Goal: Task Accomplishment & Management: Use online tool/utility

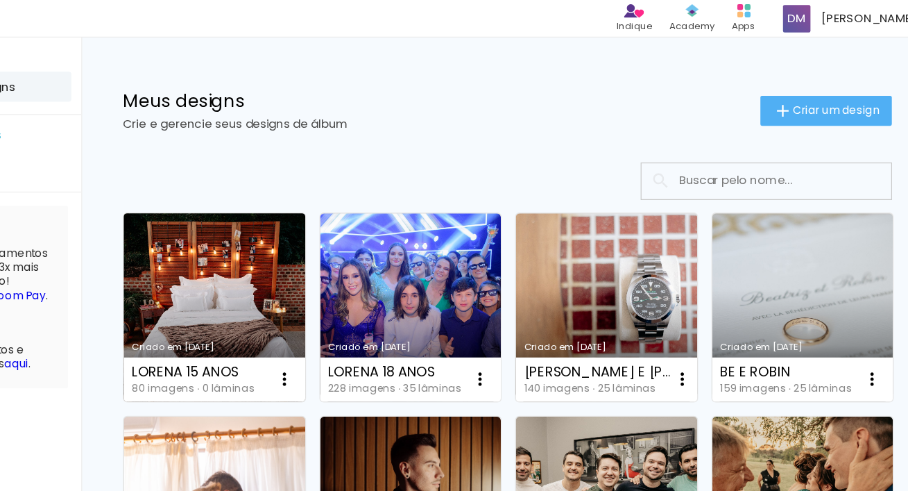
click at [345, 251] on link "Criado em [DATE]" at bounding box center [308, 256] width 151 height 157
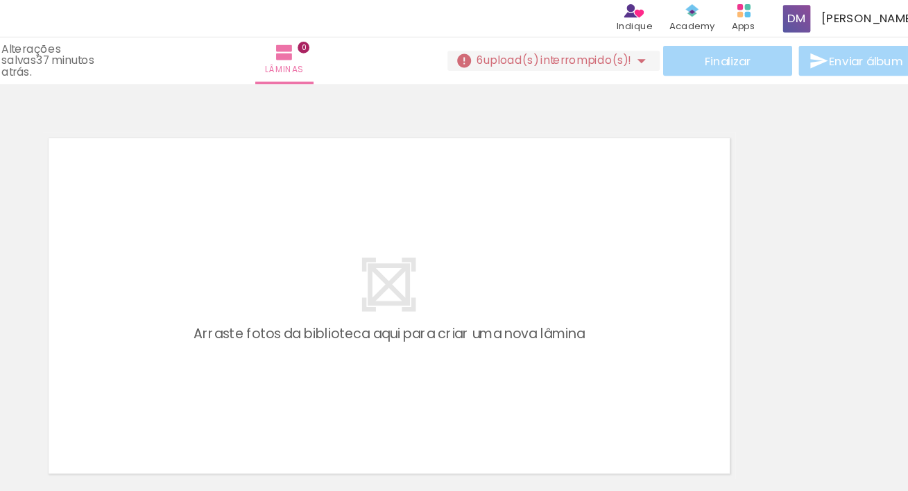
click at [632, 44] on span "upload(s) interrompido(s)!" at bounding box center [595, 50] width 124 height 13
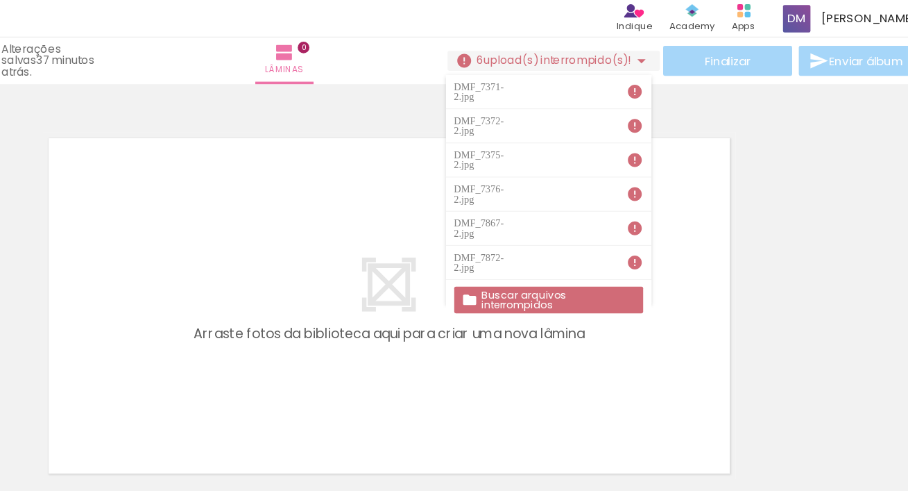
click at [0, 0] on slot "Buscar arquivos interrompidos" at bounding box center [0, 0] width 0 height 0
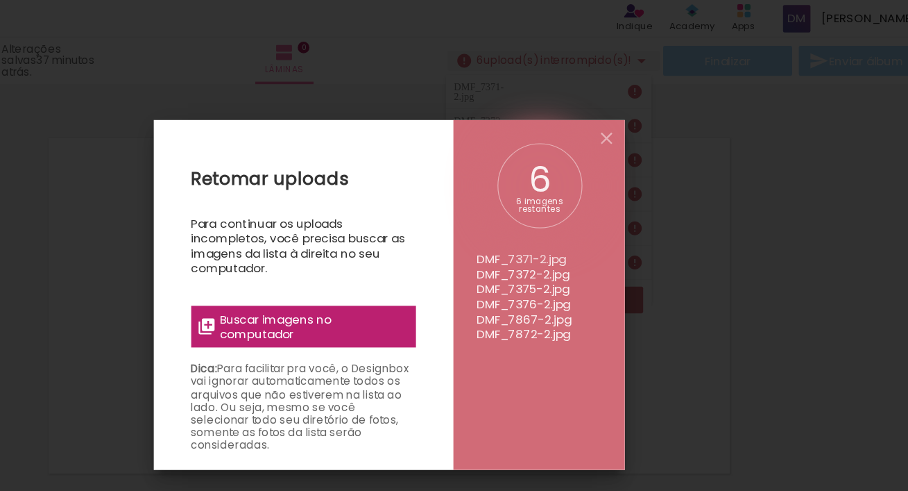
click at [410, 269] on span "Buscar imagens no computador" at bounding box center [390, 272] width 155 height 25
click at [0, 0] on input "file" at bounding box center [0, 0] width 0 height 0
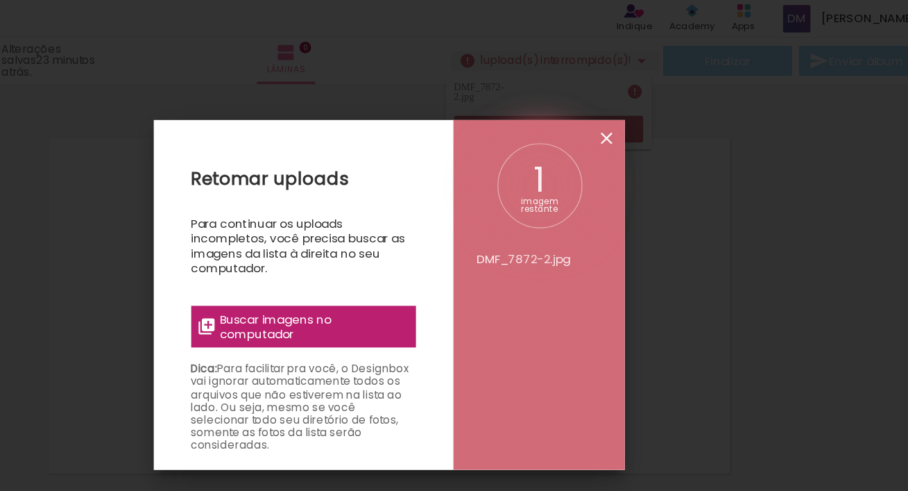
click at [632, 112] on iron-icon at bounding box center [635, 115] width 17 height 17
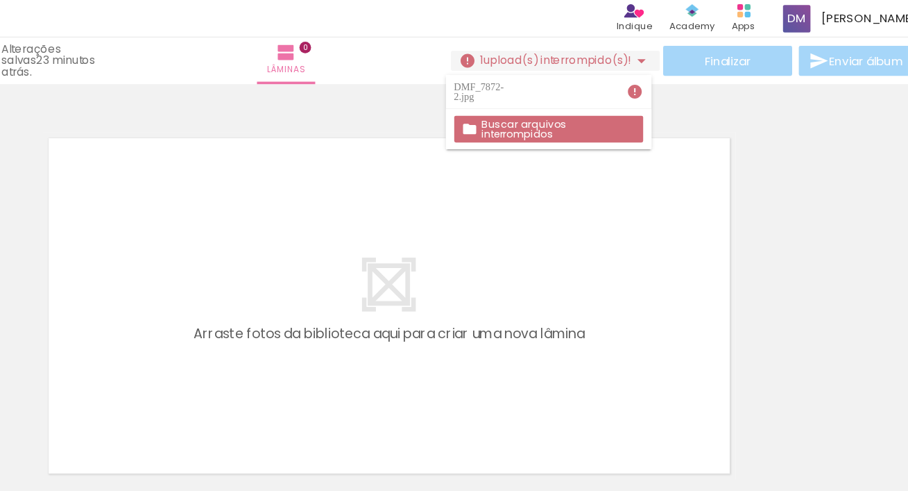
click at [0, 0] on slot "Buscar arquivos interrompidos" at bounding box center [0, 0] width 0 height 0
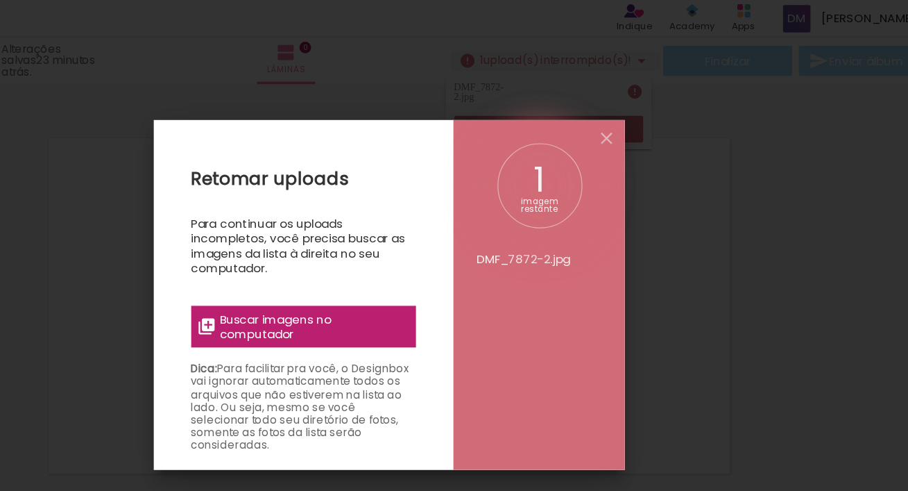
click at [384, 263] on span "Buscar imagens no computador" at bounding box center [390, 272] width 155 height 25
click at [0, 0] on input "file" at bounding box center [0, 0] width 0 height 0
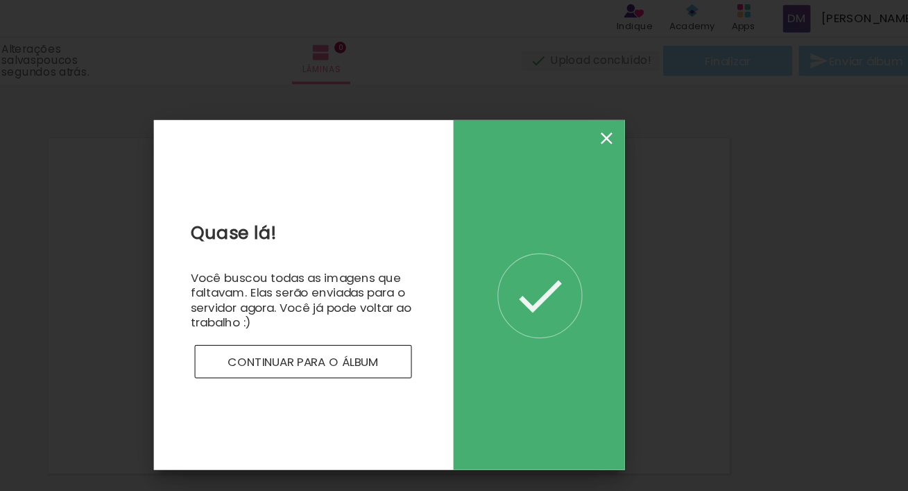
click at [631, 108] on iron-icon at bounding box center [635, 115] width 17 height 17
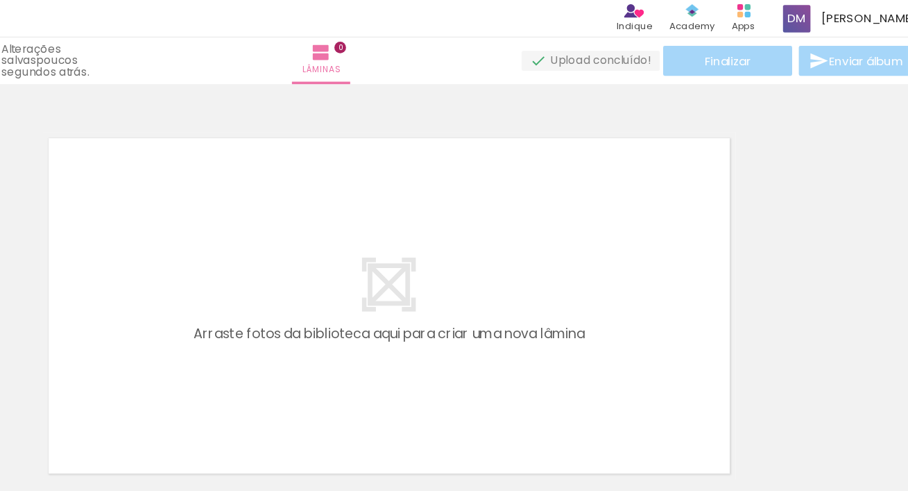
click at [468, 288] on quentale-layouter at bounding box center [454, 254] width 577 height 289
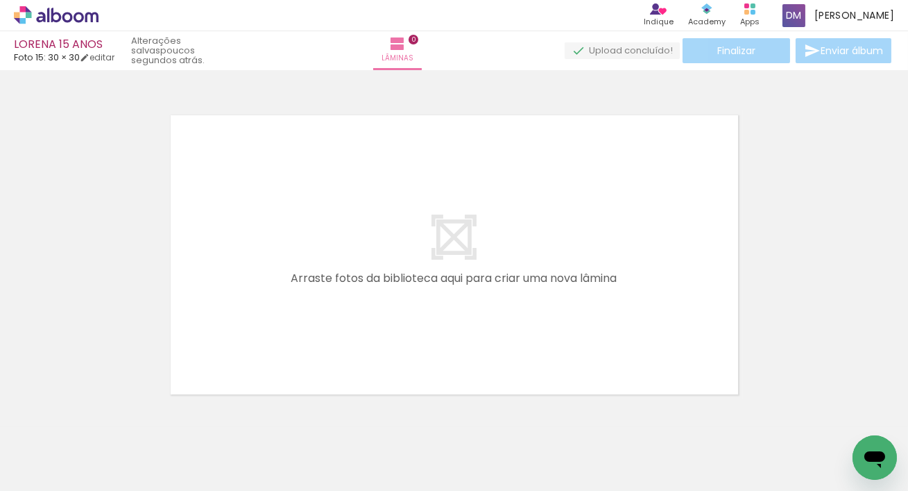
drag, startPoint x: 151, startPoint y: 437, endPoint x: 288, endPoint y: 339, distance: 168.5
click at [289, 339] on quentale-workspace at bounding box center [454, 245] width 908 height 491
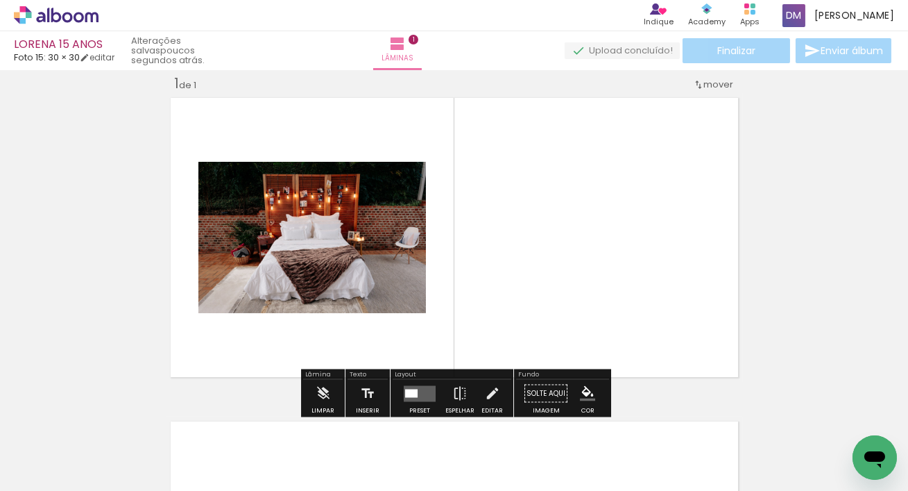
scroll to position [17, 0]
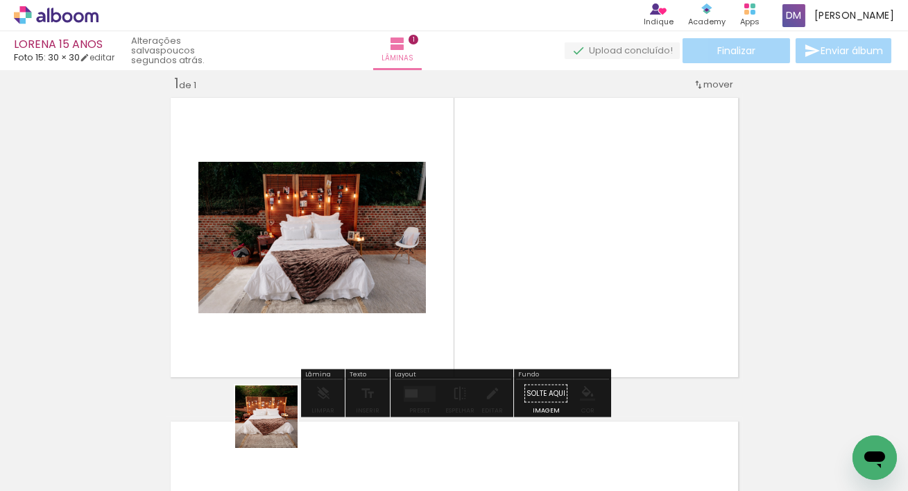
drag, startPoint x: 228, startPoint y: 448, endPoint x: 445, endPoint y: 341, distance: 242.1
click at [445, 341] on quentale-workspace at bounding box center [454, 245] width 908 height 491
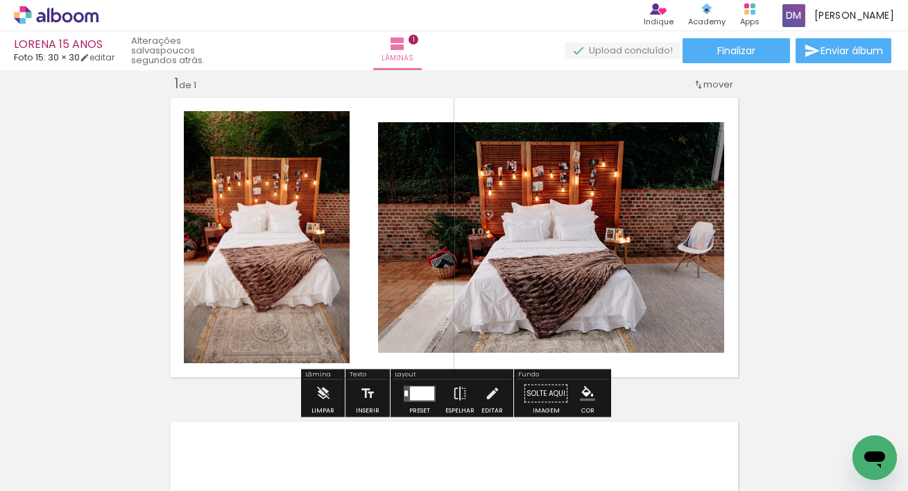
scroll to position [183, 0]
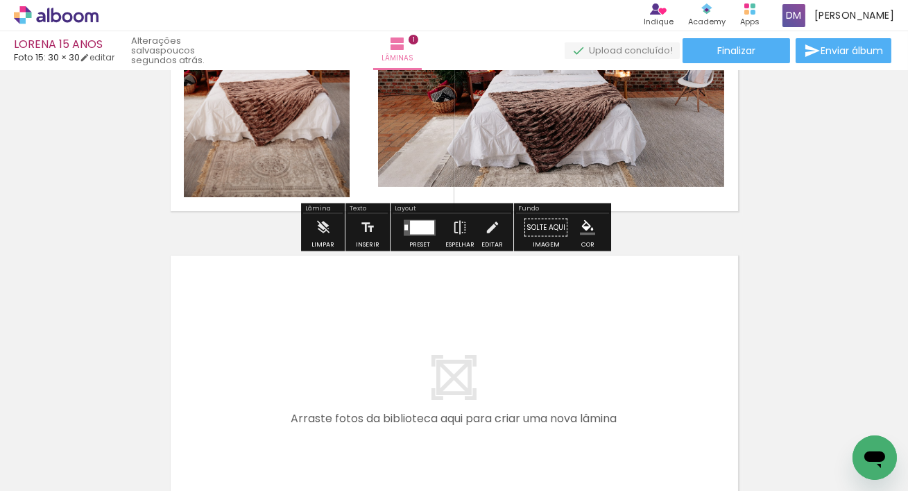
click at [302, 345] on quentale-workspace at bounding box center [454, 245] width 908 height 491
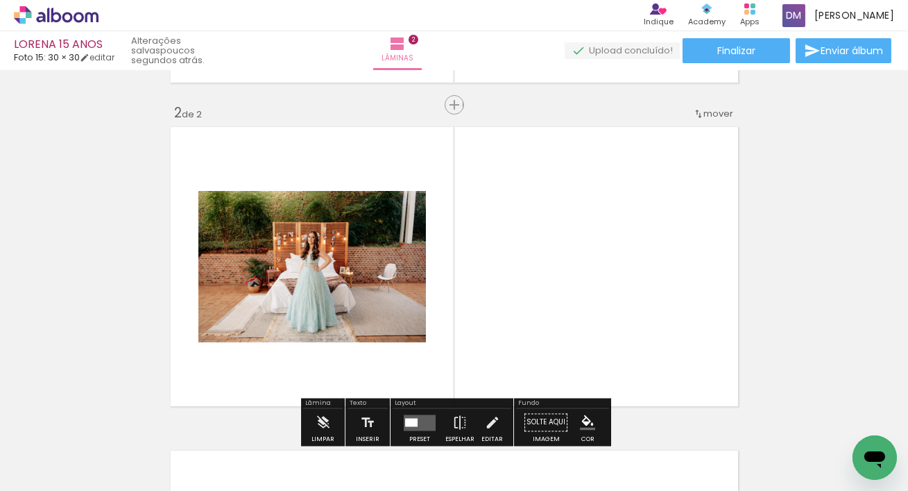
scroll to position [341, 0]
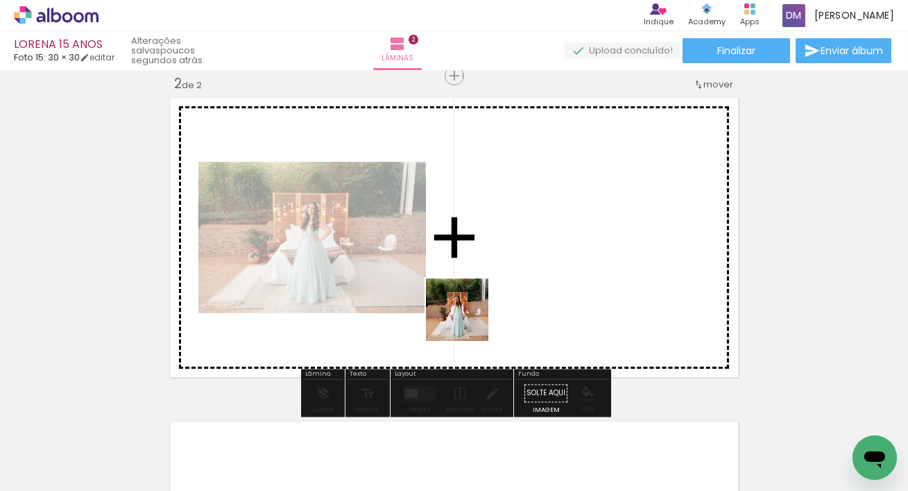
click at [488, 298] on quentale-workspace at bounding box center [454, 245] width 908 height 491
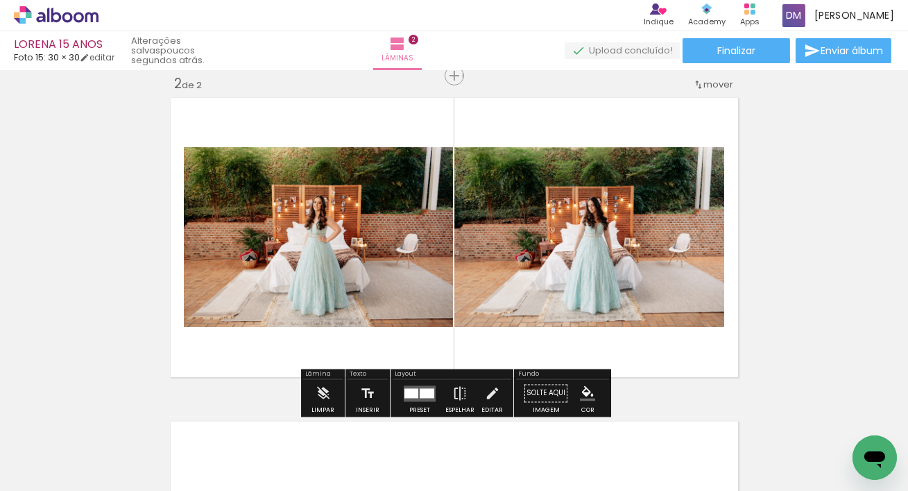
drag, startPoint x: 462, startPoint y: 441, endPoint x: 441, endPoint y: 321, distance: 121.8
click at [441, 319] on quentale-workspace at bounding box center [454, 245] width 908 height 491
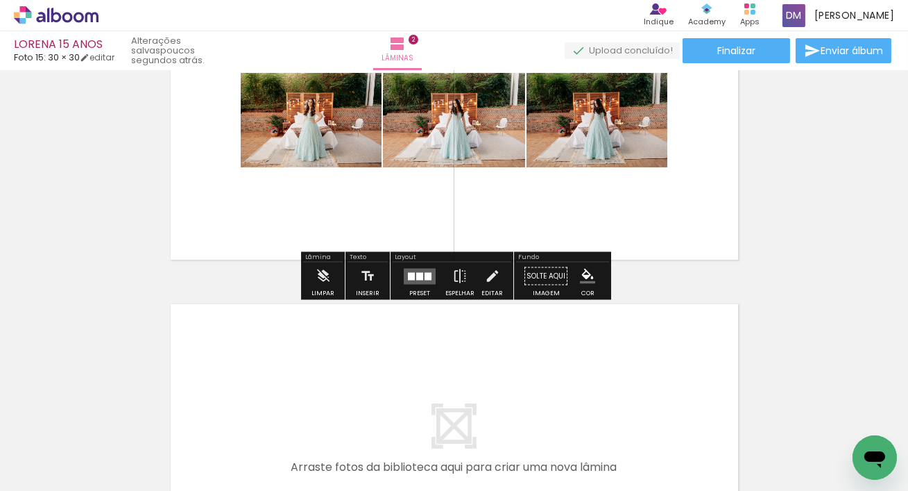
drag, startPoint x: 535, startPoint y: 436, endPoint x: 560, endPoint y: 424, distance: 27.6
click at [495, 375] on quentale-workspace at bounding box center [454, 245] width 908 height 491
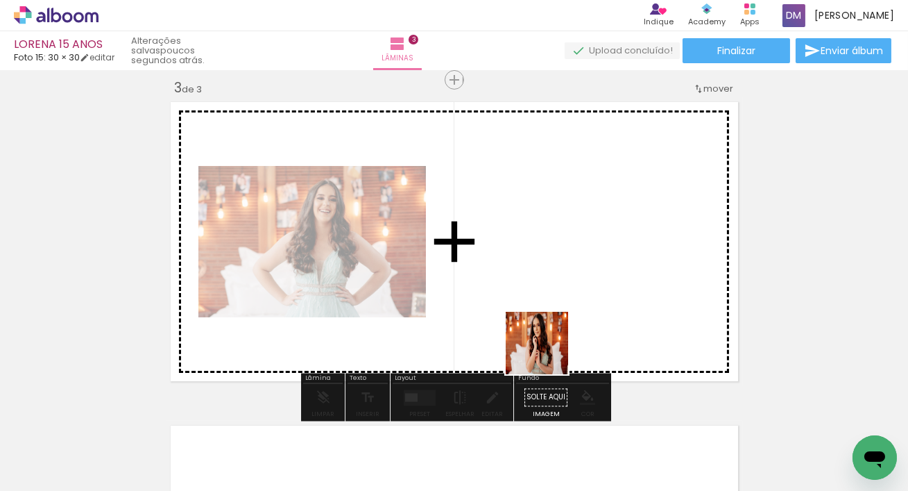
scroll to position [664, 0]
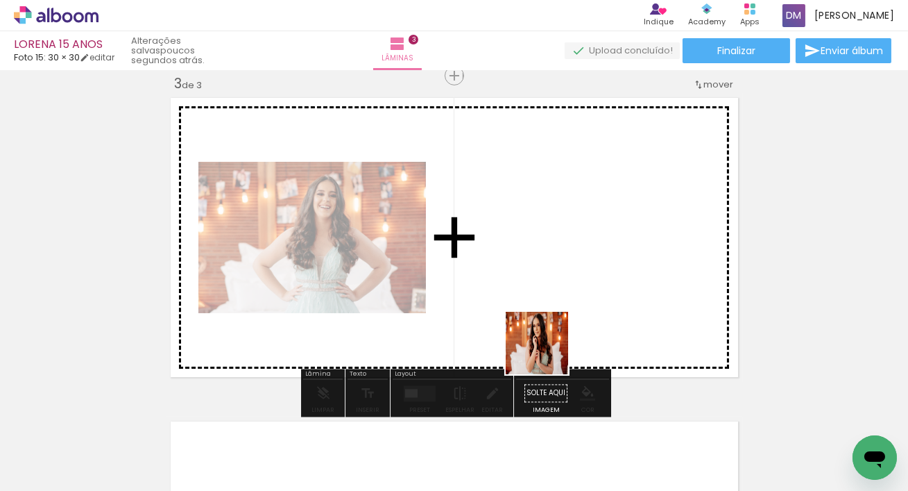
drag, startPoint x: 597, startPoint y: 415, endPoint x: 538, endPoint y: 338, distance: 96.6
click at [538, 338] on quentale-workspace at bounding box center [454, 245] width 908 height 491
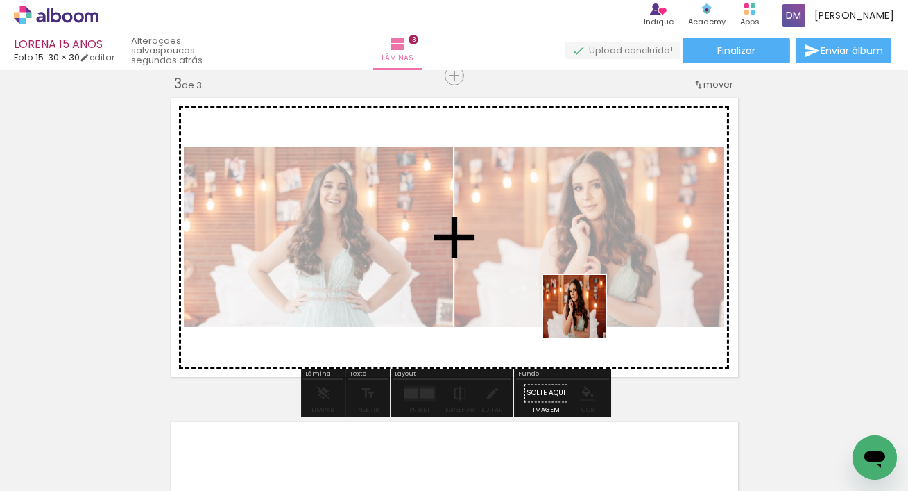
drag, startPoint x: 694, startPoint y: 428, endPoint x: 608, endPoint y: 337, distance: 125.2
click at [584, 314] on quentale-workspace at bounding box center [454, 245] width 908 height 491
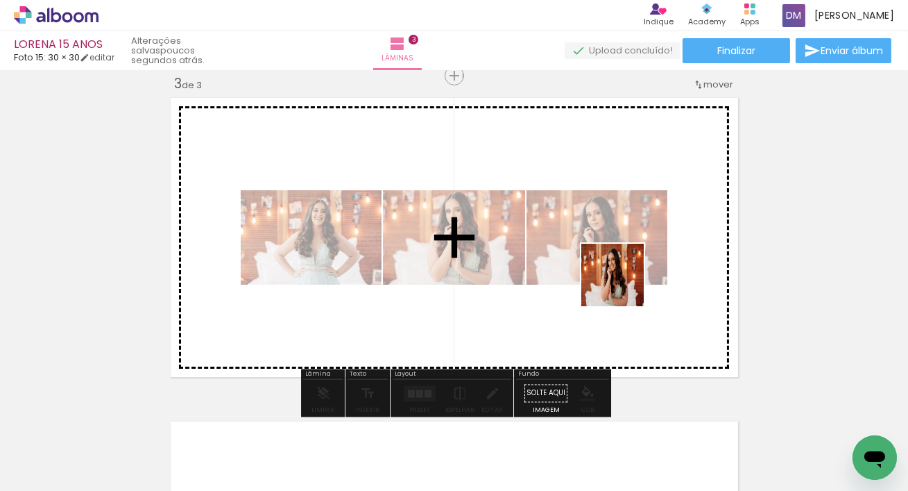
drag, startPoint x: 682, startPoint y: 354, endPoint x: 628, endPoint y: 307, distance: 71.8
click at [613, 275] on quentale-workspace at bounding box center [454, 245] width 908 height 491
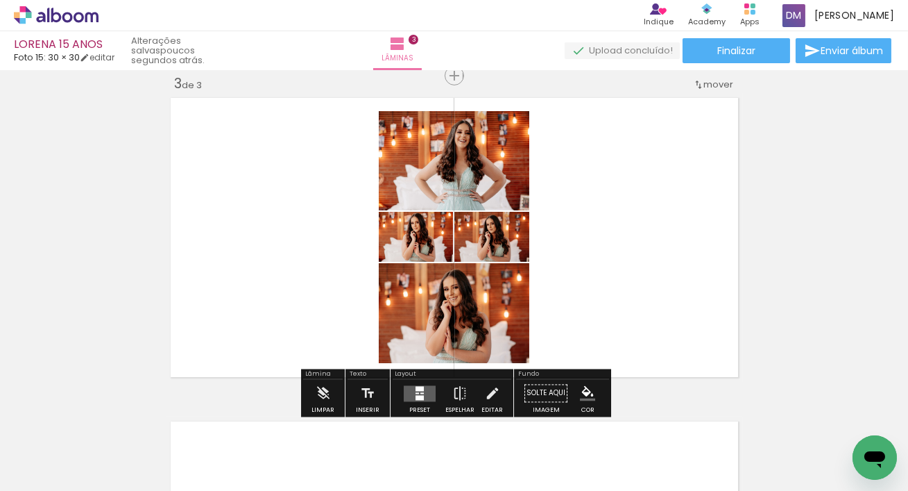
scroll to position [0, 271]
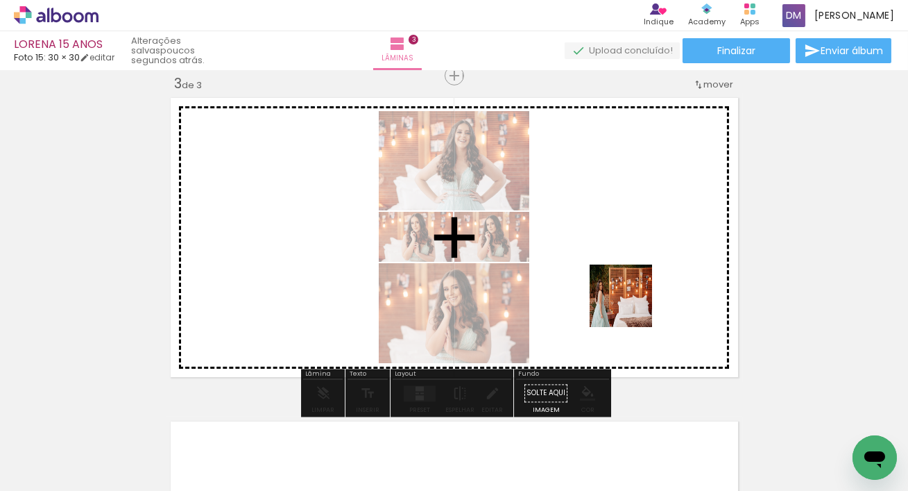
drag, startPoint x: 595, startPoint y: 436, endPoint x: 636, endPoint y: 291, distance: 150.7
click at [636, 291] on quentale-workspace at bounding box center [454, 245] width 908 height 491
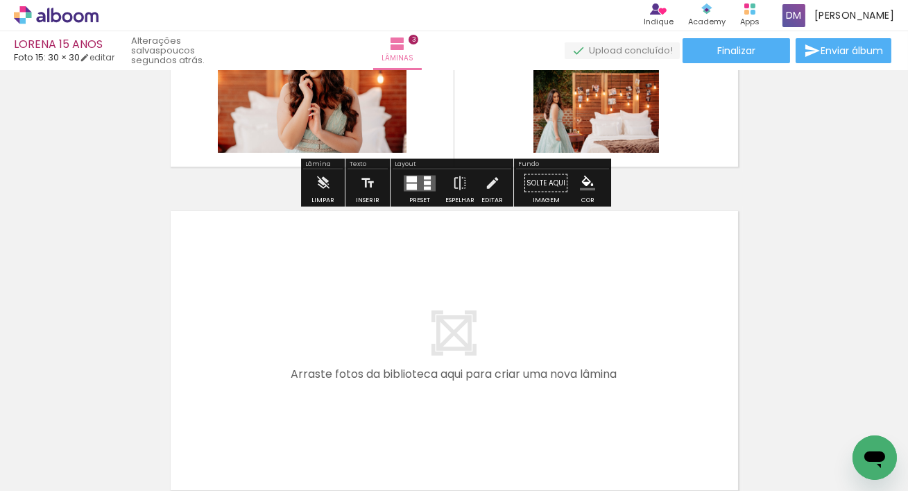
click at [568, 317] on quentale-workspace at bounding box center [454, 245] width 908 height 491
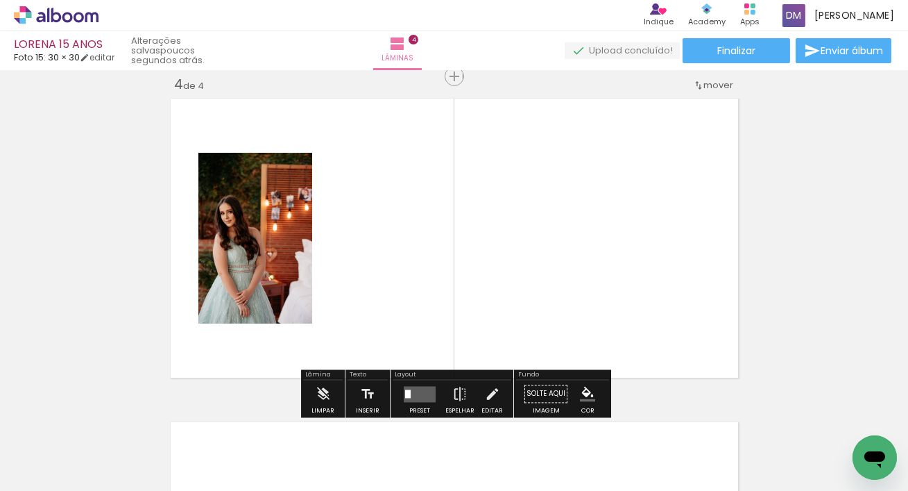
scroll to position [987, 0]
drag, startPoint x: 711, startPoint y: 428, endPoint x: 602, endPoint y: 320, distance: 153.6
click at [602, 320] on quentale-workspace at bounding box center [454, 245] width 908 height 491
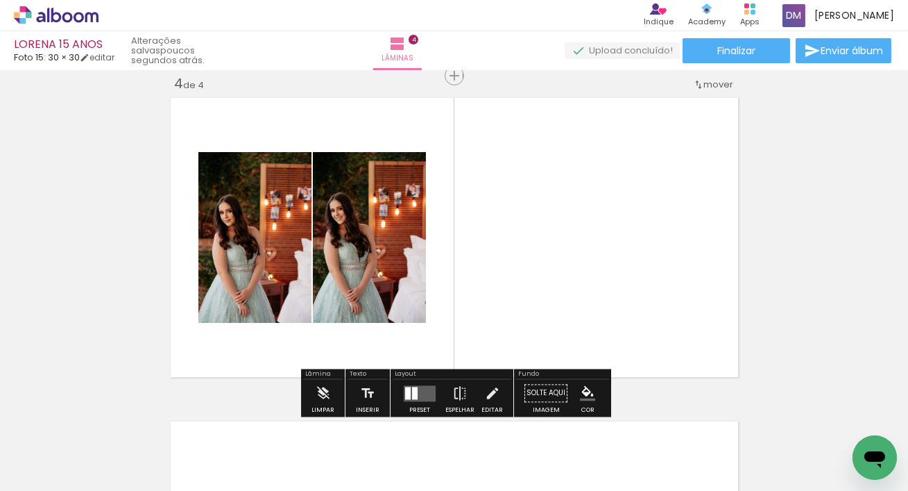
drag, startPoint x: 793, startPoint y: 442, endPoint x: 579, endPoint y: 300, distance: 256.4
click at [558, 260] on quentale-workspace at bounding box center [454, 245] width 908 height 491
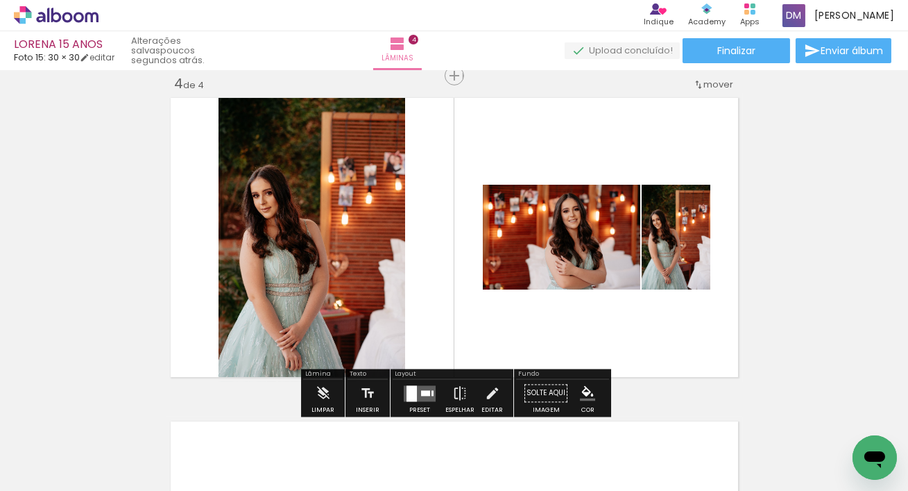
scroll to position [0, 595]
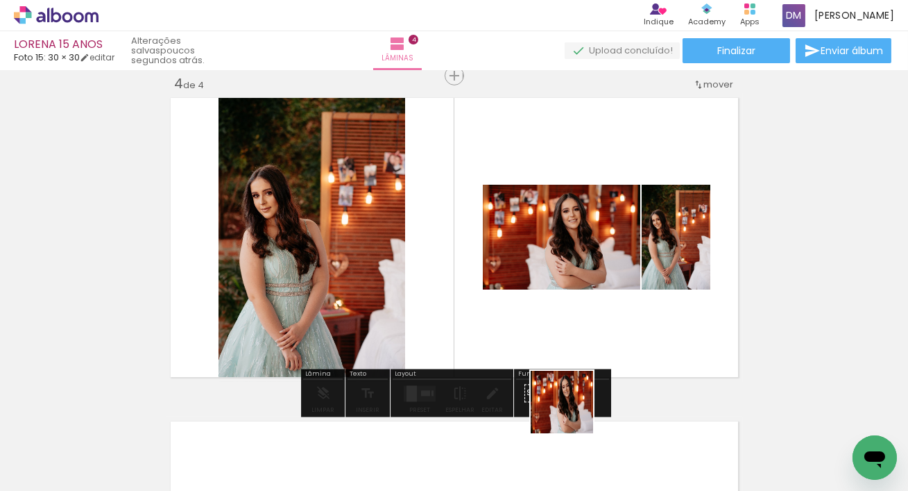
drag, startPoint x: 572, startPoint y: 412, endPoint x: 645, endPoint y: 427, distance: 73.6
click at [570, 309] on quentale-workspace at bounding box center [454, 245] width 908 height 491
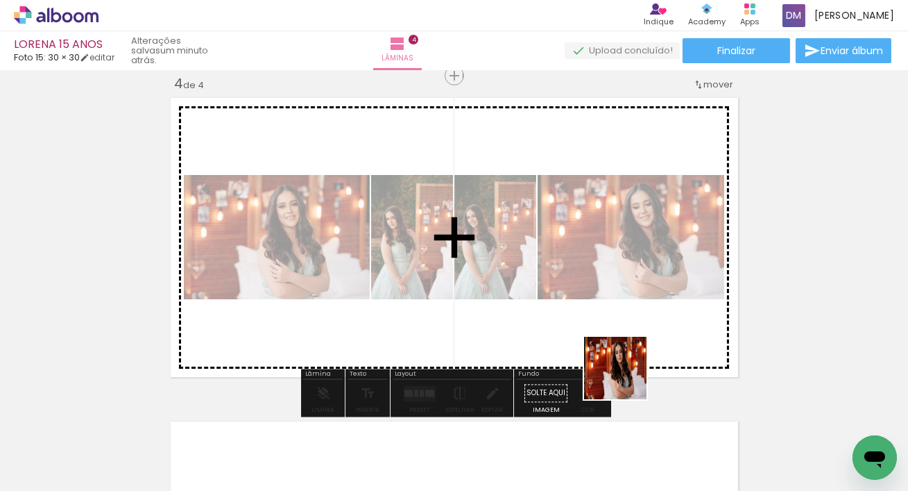
drag, startPoint x: 643, startPoint y: 430, endPoint x: 667, endPoint y: 398, distance: 40.7
click at [613, 340] on quentale-workspace at bounding box center [454, 245] width 908 height 491
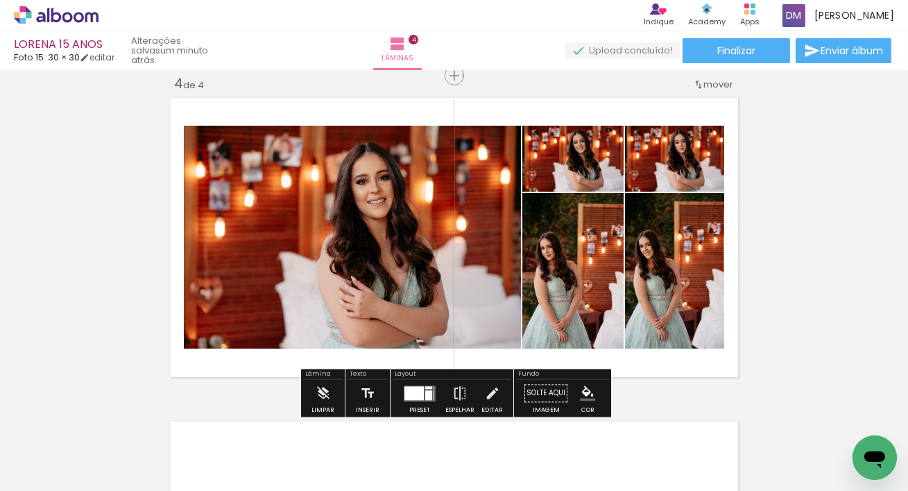
scroll to position [0, 739]
click at [564, 445] on div at bounding box center [566, 443] width 46 height 69
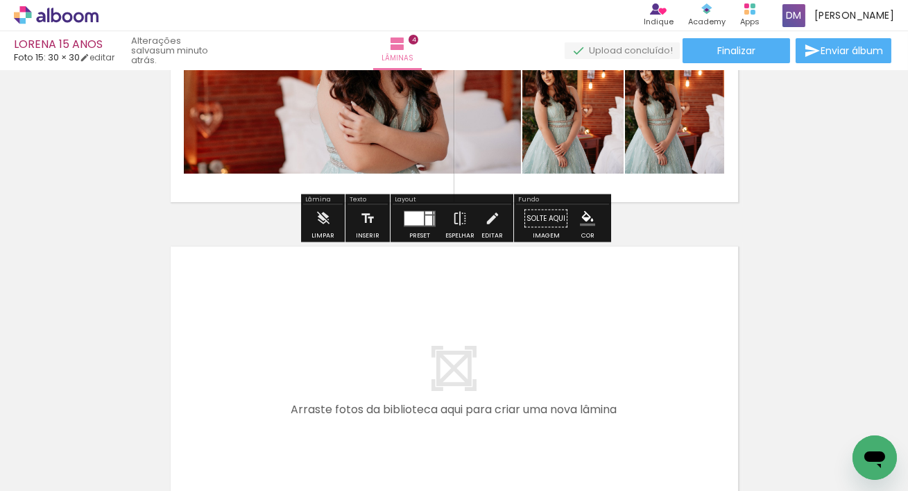
click at [542, 366] on quentale-workspace at bounding box center [454, 245] width 908 height 491
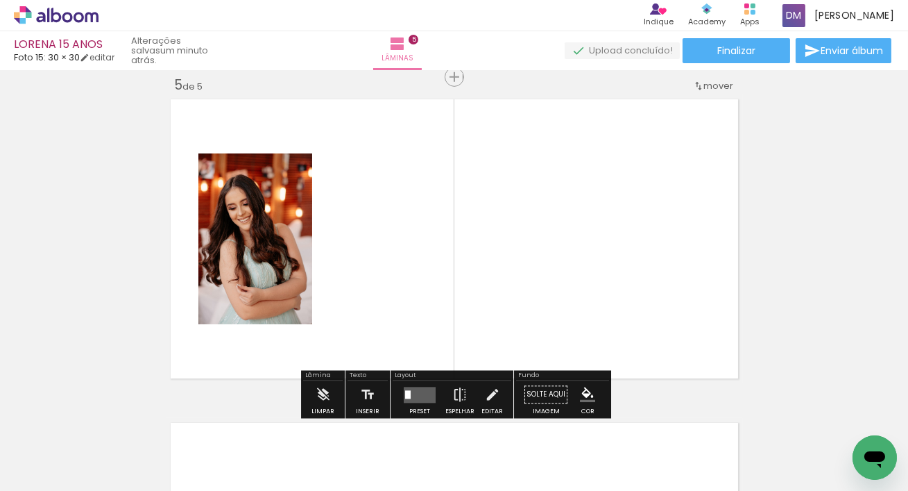
scroll to position [1311, 0]
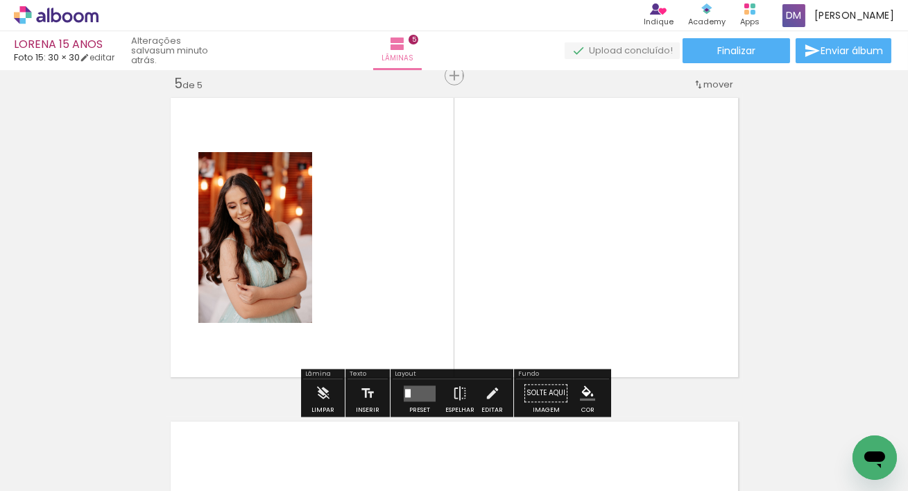
click at [543, 275] on quentale-workspace at bounding box center [454, 245] width 908 height 491
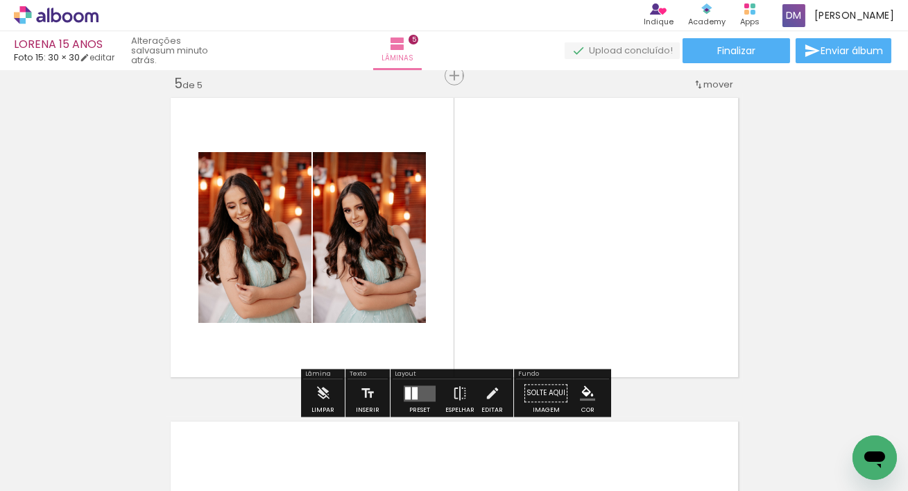
drag, startPoint x: 706, startPoint y: 429, endPoint x: 618, endPoint y: 323, distance: 137.5
click at [622, 327] on quentale-workspace at bounding box center [454, 245] width 908 height 491
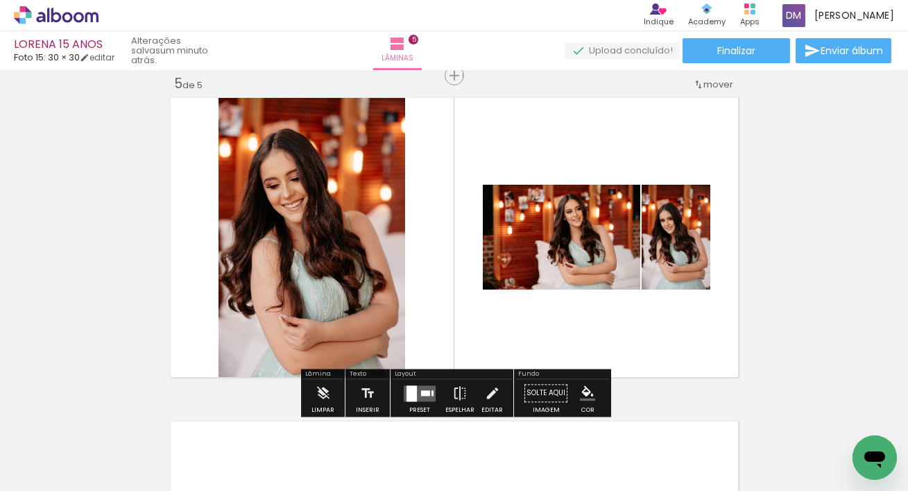
scroll to position [0, 1089]
drag, startPoint x: 452, startPoint y: 434, endPoint x: 436, endPoint y: 304, distance: 131.4
click at [436, 304] on quentale-workspace at bounding box center [454, 245] width 908 height 491
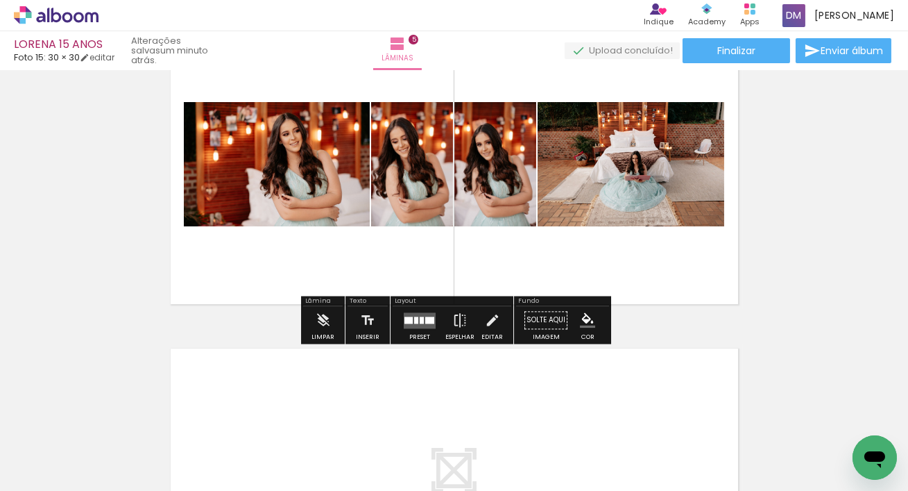
scroll to position [1392, 0]
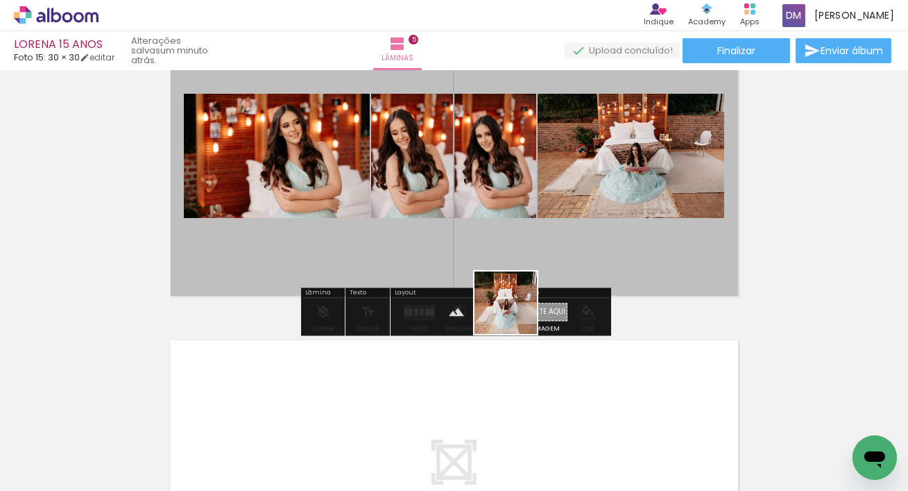
drag, startPoint x: 519, startPoint y: 425, endPoint x: 516, endPoint y: 296, distance: 128.4
click at [516, 296] on quentale-workspace at bounding box center [454, 245] width 908 height 491
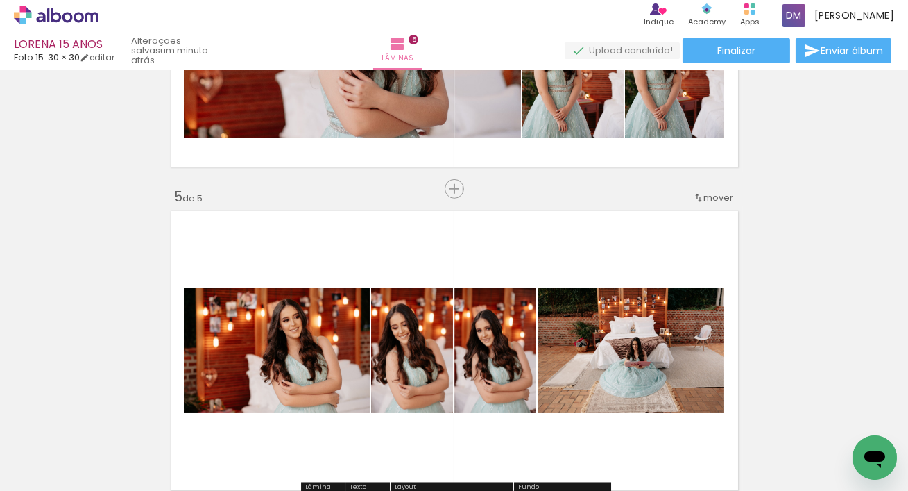
scroll to position [1133, 0]
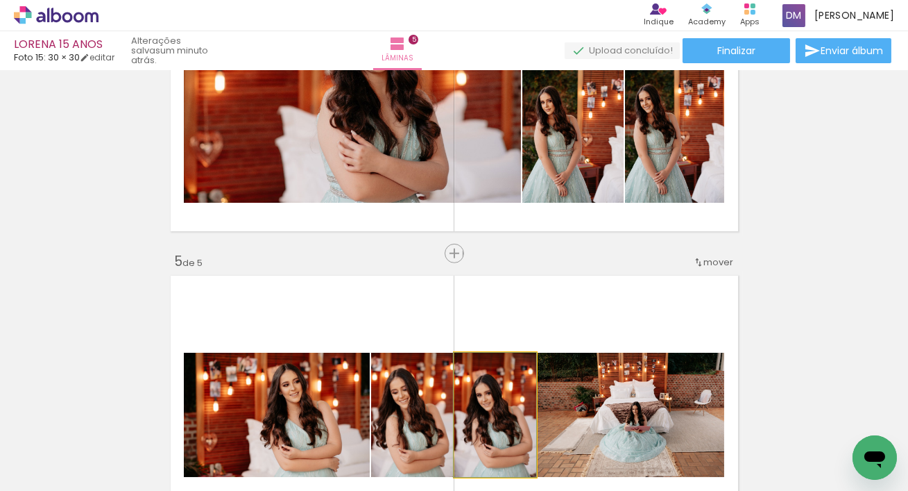
type paper-slider "100"
drag, startPoint x: 484, startPoint y: 367, endPoint x: 479, endPoint y: 211, distance: 156.2
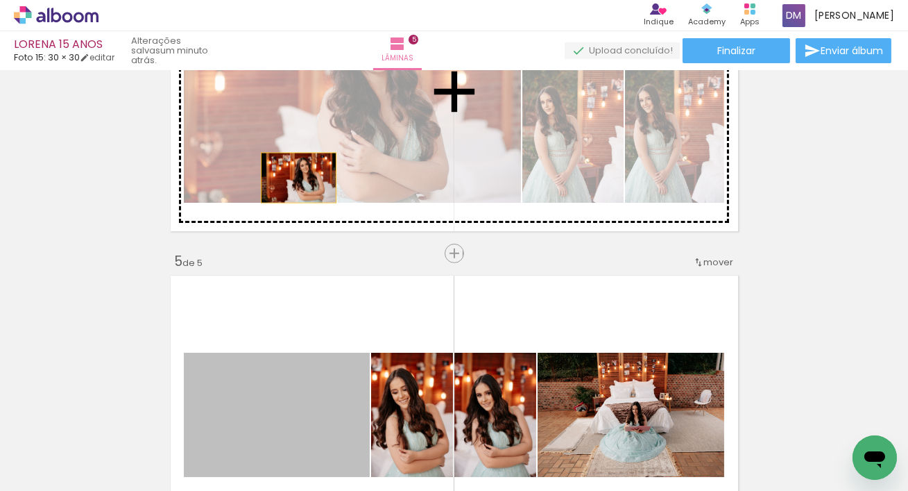
drag, startPoint x: 262, startPoint y: 392, endPoint x: 334, endPoint y: 367, distance: 76.4
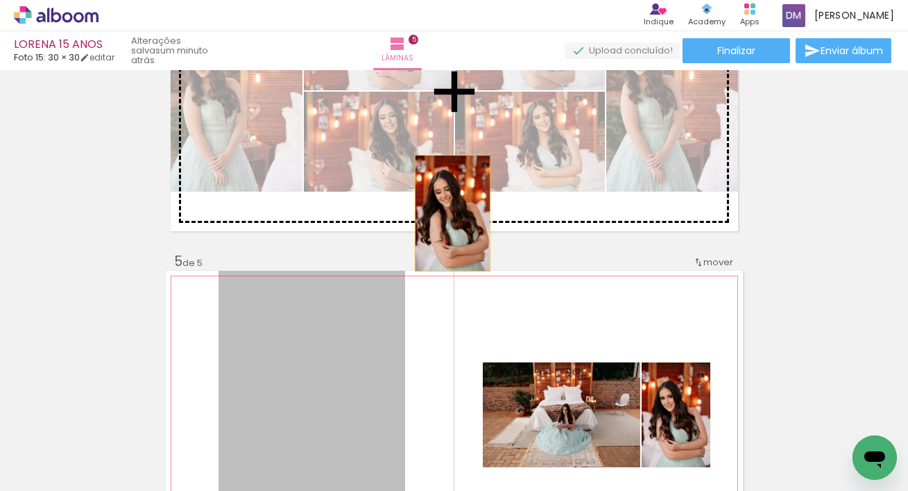
drag, startPoint x: 335, startPoint y: 371, endPoint x: 452, endPoint y: 213, distance: 196.9
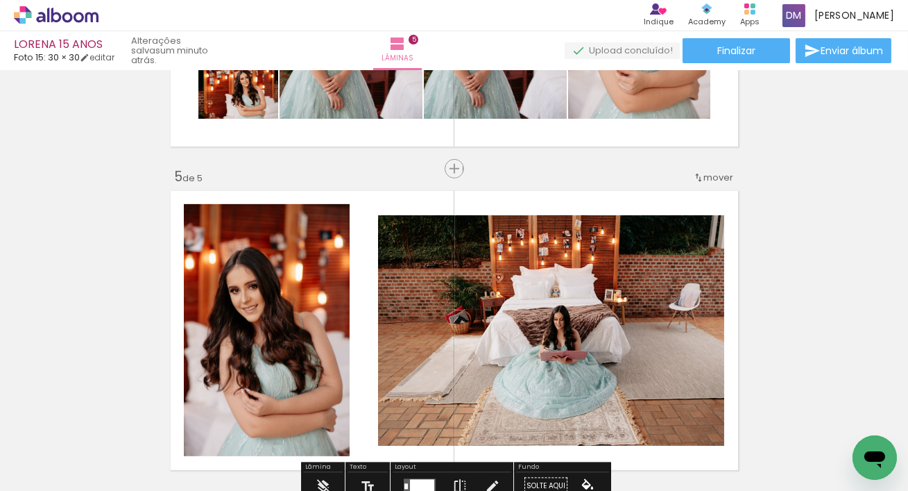
scroll to position [1169, 0]
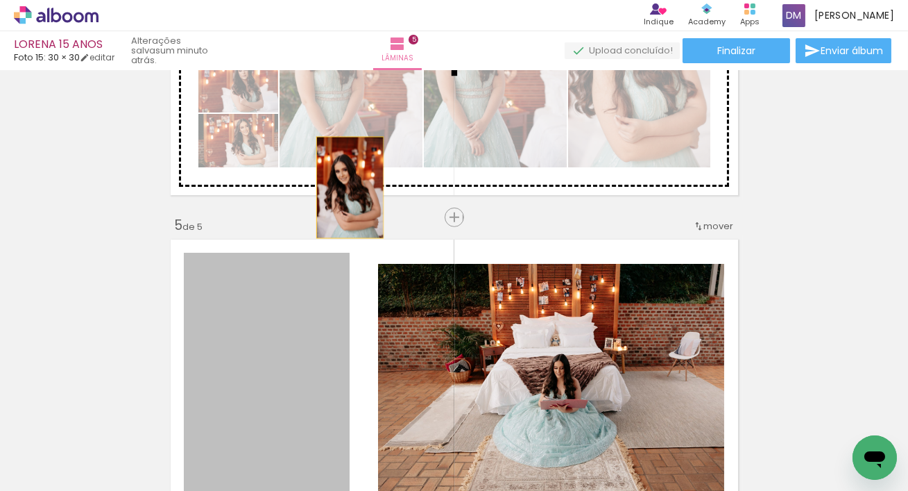
drag, startPoint x: 298, startPoint y: 324, endPoint x: 350, endPoint y: 188, distance: 145.9
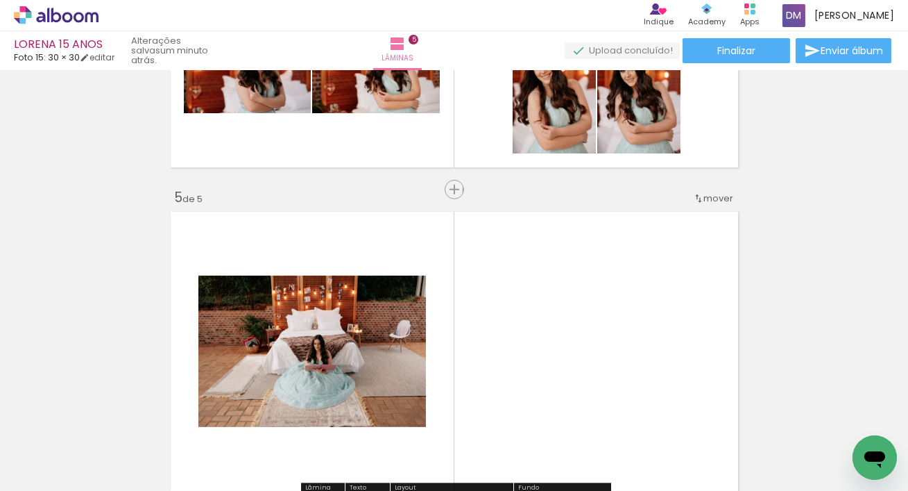
scroll to position [1197, 0]
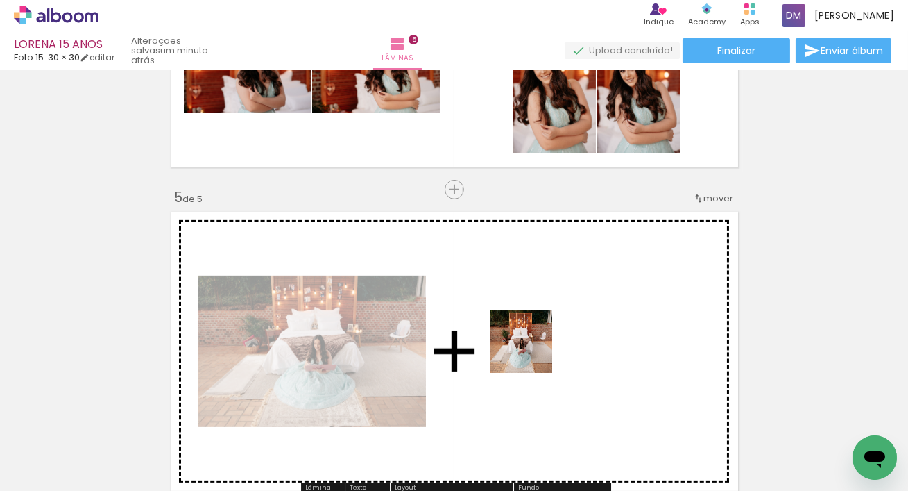
click at [532, 339] on quentale-workspace at bounding box center [454, 245] width 908 height 491
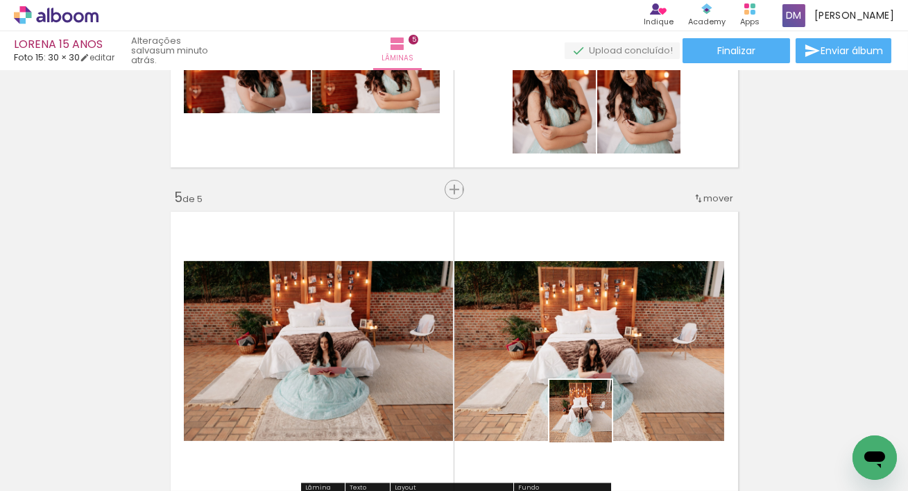
drag, startPoint x: 594, startPoint y: 434, endPoint x: 527, endPoint y: 335, distance: 119.9
click at [558, 346] on quentale-workspace at bounding box center [454, 245] width 908 height 491
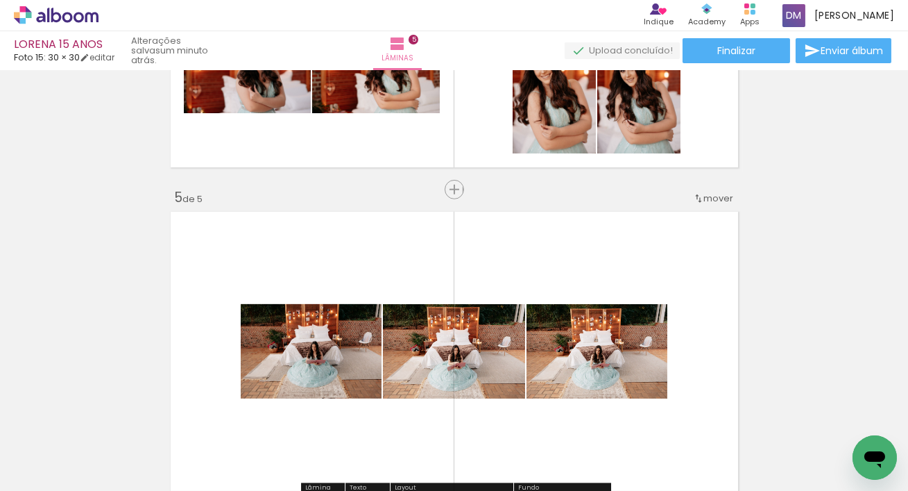
drag, startPoint x: 674, startPoint y: 432, endPoint x: 675, endPoint y: 399, distance: 32.6
click at [643, 366] on quentale-workspace at bounding box center [454, 245] width 908 height 491
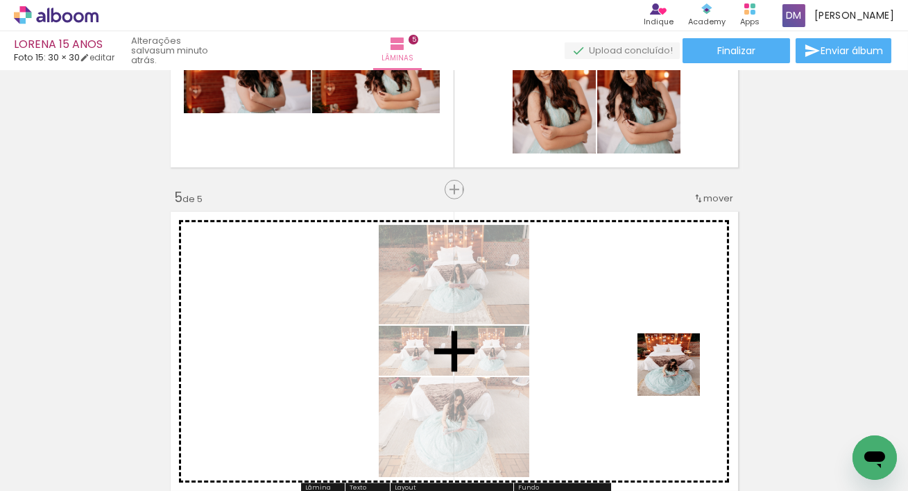
drag, startPoint x: 759, startPoint y: 448, endPoint x: 683, endPoint y: 379, distance: 102.2
click at [679, 375] on quentale-workspace at bounding box center [454, 245] width 908 height 491
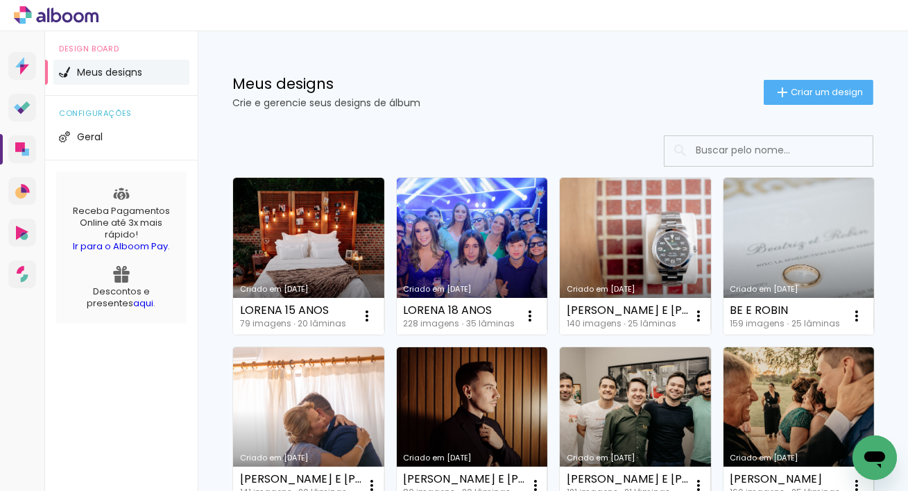
click at [452, 248] on link "Criado em [DATE]" at bounding box center [472, 256] width 151 height 157
click at [439, 51] on div "Meus designs Crie e gerencie seus designs de álbum Criar um design" at bounding box center [553, 76] width 711 height 90
click at [652, 15] on div "Indique Indique e ganhe Conteúdo que inspira Academy Produtos Alboom Apps Demet…" at bounding box center [454, 15] width 908 height 31
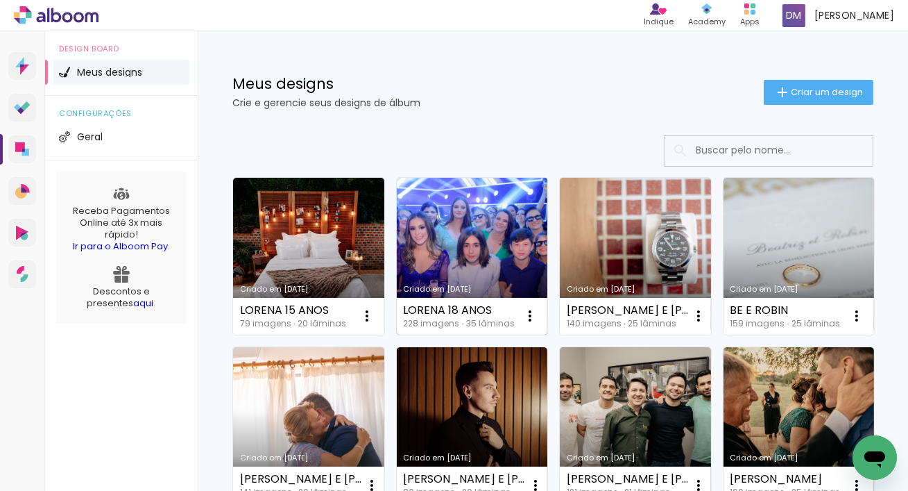
click at [500, 201] on link "Criado em [DATE]" at bounding box center [472, 256] width 151 height 157
click at [439, 241] on link "Criado em [DATE]" at bounding box center [472, 256] width 151 height 157
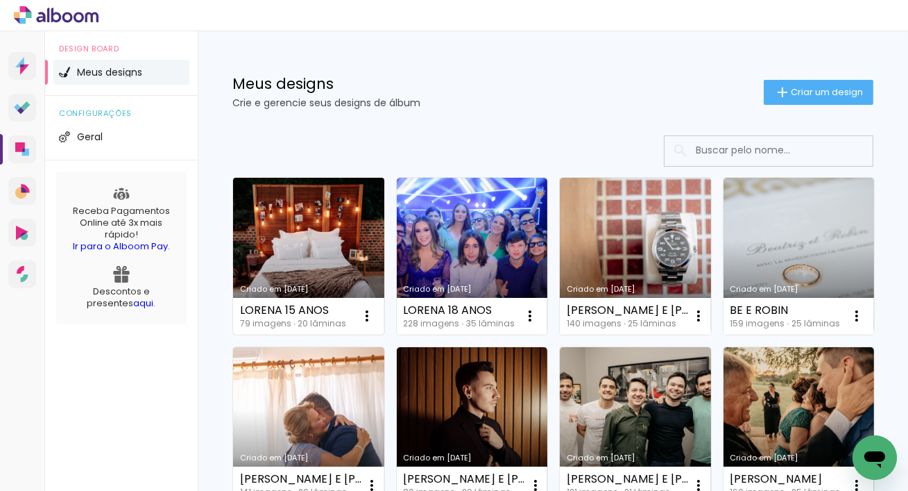
click at [327, 238] on link "Criado em [DATE]" at bounding box center [308, 256] width 151 height 157
